Goal: Task Accomplishment & Management: Manage account settings

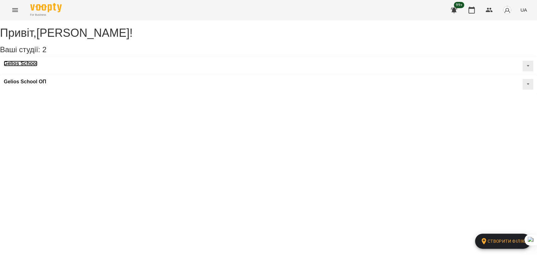
click at [37, 66] on h3 "Gelios School" at bounding box center [21, 64] width 34 height 6
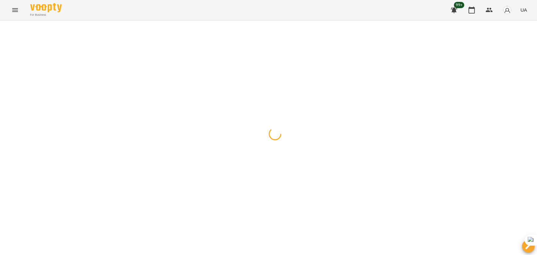
click at [16, 10] on icon "Menu" at bounding box center [15, 10] width 8 height 8
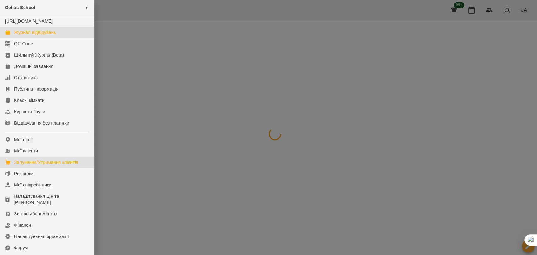
click at [40, 166] on div "Залучення/Утримання клієнтів" at bounding box center [46, 162] width 64 height 6
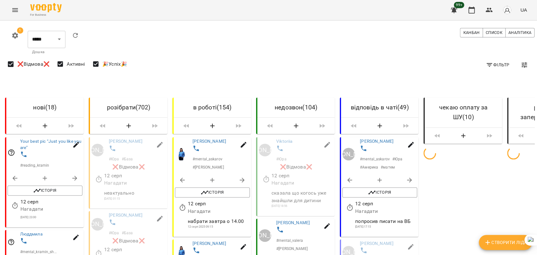
click at [498, 65] on span "Фільтр" at bounding box center [498, 65] width 24 height 8
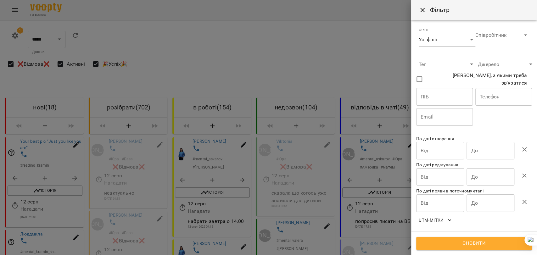
click at [166, 46] on div at bounding box center [268, 127] width 537 height 255
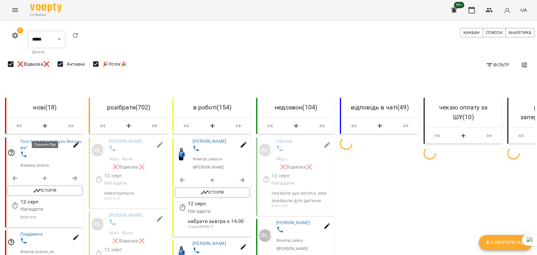
click at [15, 9] on icon "Menu" at bounding box center [15, 10] width 8 height 8
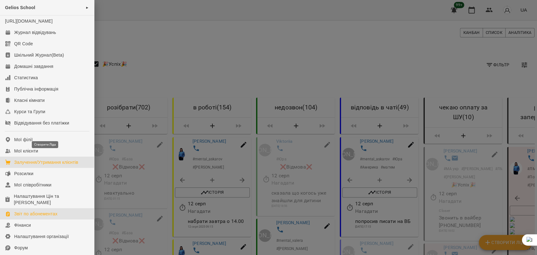
click at [36, 217] on div "Звіт по абонементах" at bounding box center [35, 214] width 43 height 6
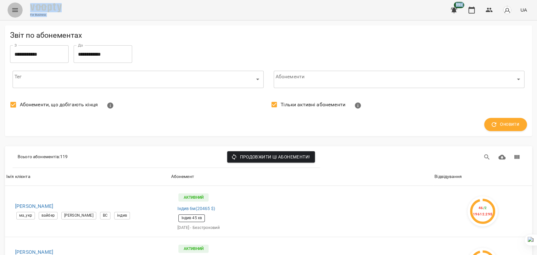
click at [15, 10] on icon "Menu" at bounding box center [15, 10] width 8 height 8
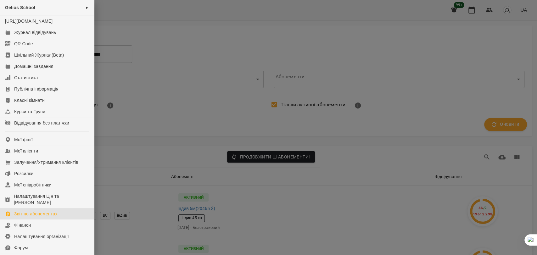
click at [220, 44] on div at bounding box center [268, 127] width 537 height 255
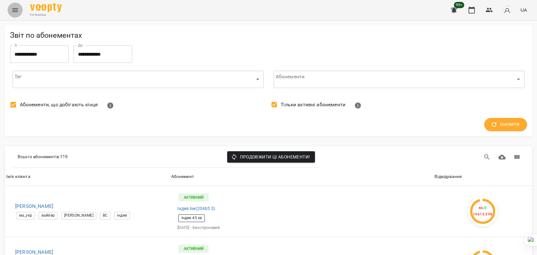
click at [16, 9] on icon "Menu" at bounding box center [15, 10] width 8 height 8
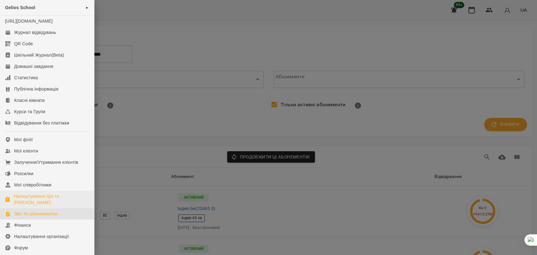
scroll to position [35, 0]
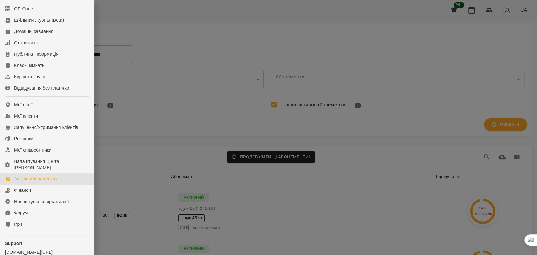
click at [164, 112] on div at bounding box center [268, 127] width 537 height 255
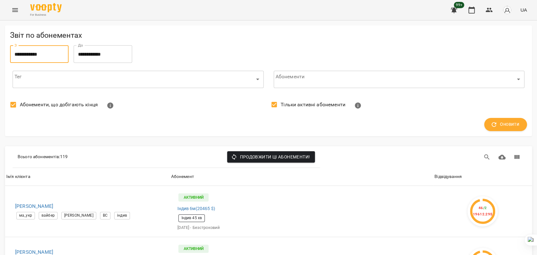
click at [52, 52] on input "**********" at bounding box center [39, 54] width 59 height 18
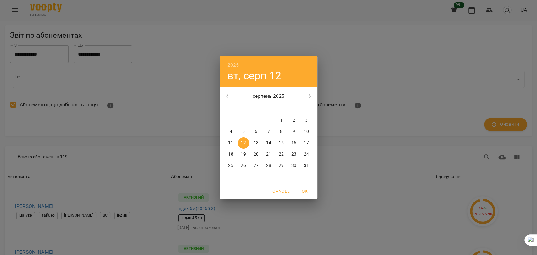
click at [228, 94] on icon "button" at bounding box center [228, 97] width 8 height 8
click at [370, 56] on div "2025 вт, серп [DATE] вт ср чт пт сб нд 30 1 2 3 4 5 6 7 8 9 10 11 12 13 14 15 1…" at bounding box center [268, 127] width 537 height 255
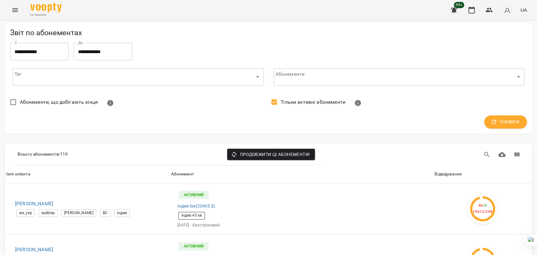
scroll to position [315, 0]
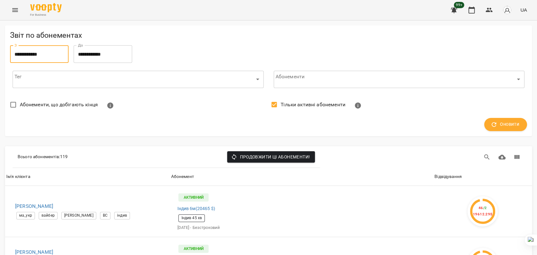
click at [32, 51] on input "**********" at bounding box center [39, 54] width 59 height 18
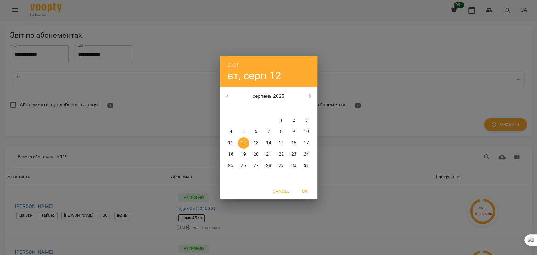
click at [226, 94] on icon "button" at bounding box center [228, 97] width 8 height 8
click at [244, 118] on p "1" at bounding box center [243, 120] width 3 height 6
type input "**********"
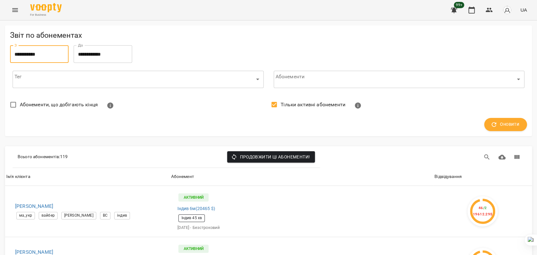
click at [62, 69] on div "Тег ​ ​" at bounding box center [138, 79] width 256 height 23
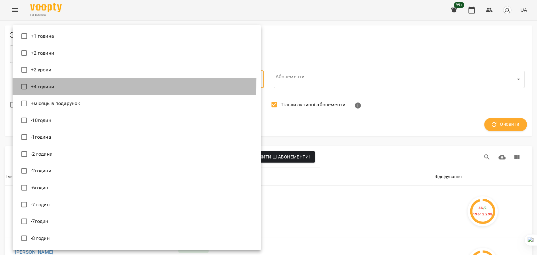
click at [61, 78] on li "+4 години" at bounding box center [137, 86] width 248 height 17
type input "*********"
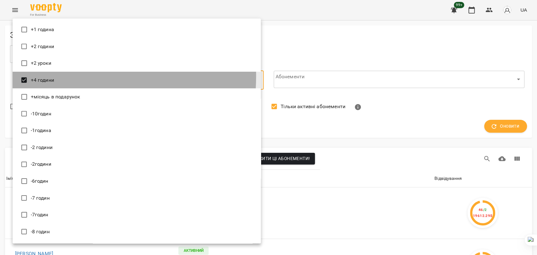
click at [48, 76] on span "+4 години" at bounding box center [42, 80] width 23 height 8
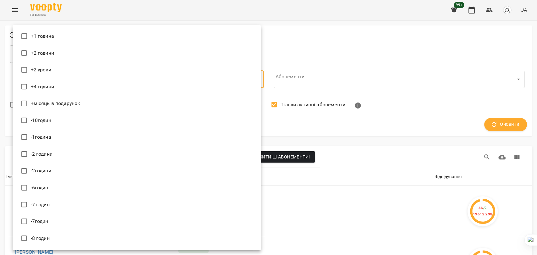
click at [331, 46] on div at bounding box center [268, 127] width 537 height 255
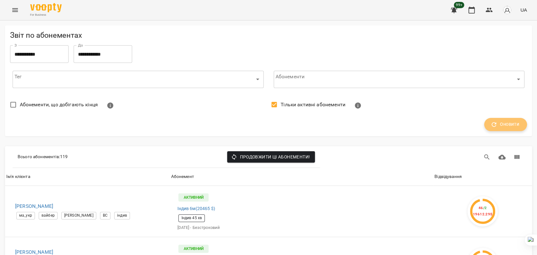
click at [509, 125] on span "Оновити" at bounding box center [506, 125] width 28 height 8
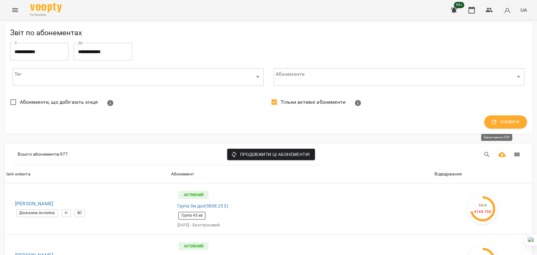
click at [498, 151] on icon "Завантажити CSV" at bounding box center [502, 155] width 8 height 8
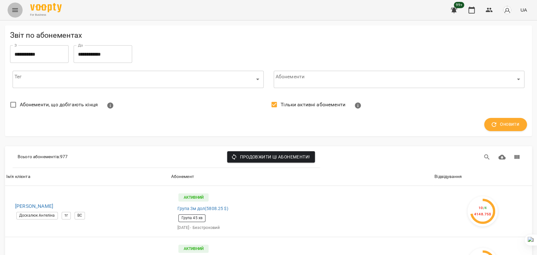
click at [14, 11] on icon "Menu" at bounding box center [15, 10] width 8 height 8
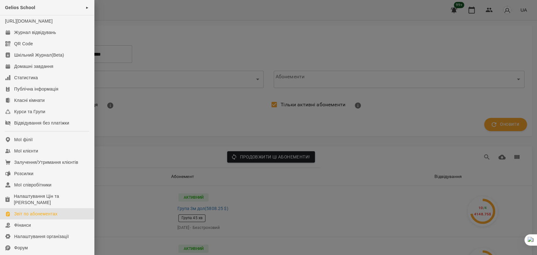
click at [226, 109] on div at bounding box center [268, 127] width 537 height 255
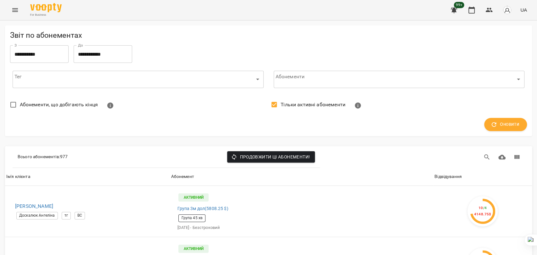
click at [17, 14] on button "Menu" at bounding box center [15, 10] width 15 height 15
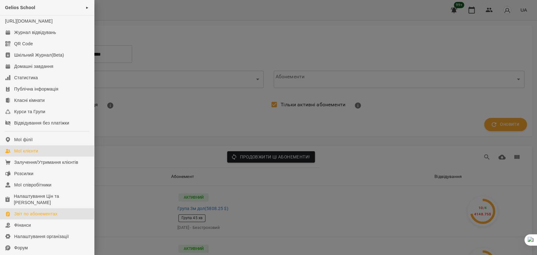
click at [29, 154] on div "Мої клієнти" at bounding box center [26, 151] width 24 height 6
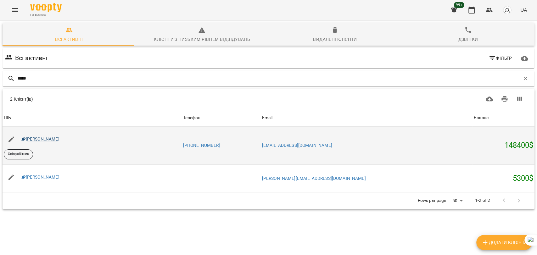
type input "*****"
click at [53, 137] on link "[PERSON_NAME]" at bounding box center [40, 139] width 38 height 5
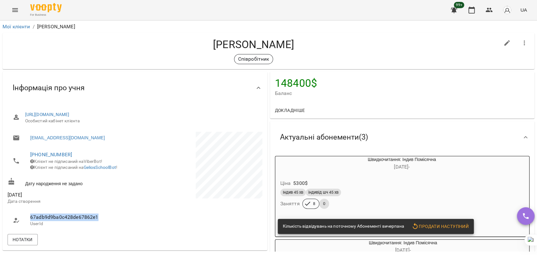
drag, startPoint x: 98, startPoint y: 219, endPoint x: 29, endPoint y: 219, distance: 69.5
click at [29, 218] on li "67adb9d9ba0c428de67862e1 UserId" at bounding box center [71, 220] width 126 height 22
copy span "67adb9d9ba0c428de67862e1"
click at [13, 26] on link "Мої клієнти" at bounding box center [17, 27] width 28 height 6
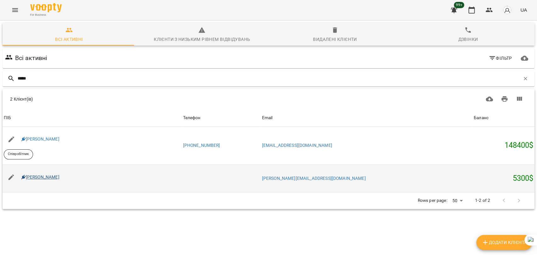
type input "*****"
click at [51, 176] on link "[PERSON_NAME]" at bounding box center [40, 177] width 38 height 5
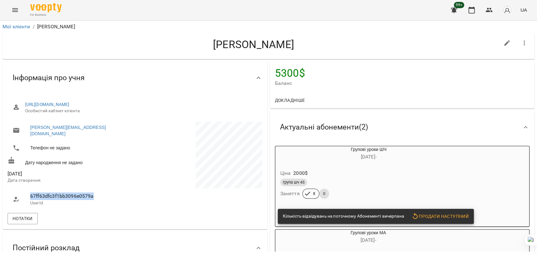
drag, startPoint x: 95, startPoint y: 189, endPoint x: 30, endPoint y: 189, distance: 65.1
click at [30, 193] on span "67ff63dfc3f1bb3096e0579a" at bounding box center [79, 197] width 99 height 8
copy span "67ff63dfc3f1bb3096e0579a"
